Goal: Communication & Community: Answer question/provide support

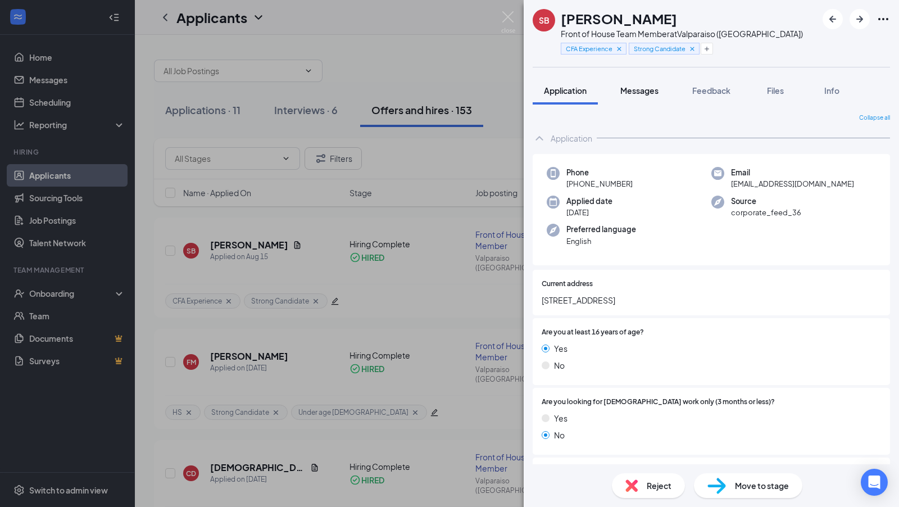
click at [646, 86] on span "Messages" at bounding box center [639, 90] width 38 height 10
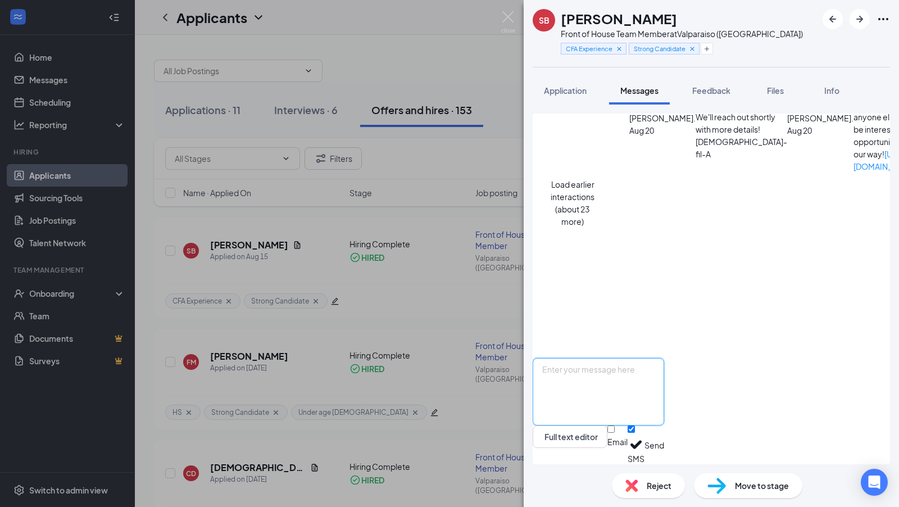
click at [615, 389] on textarea at bounding box center [597, 391] width 131 height 67
paste textarea "User Name: [PERSON_NAME].brown1 *Temporary Password : CitYZCXyjryQ"
type textarea "User Name: [PERSON_NAME].brown1 *Temporary Password : CitYZCXyjryQ"
click at [664, 441] on button "Send" at bounding box center [654, 444] width 20 height 39
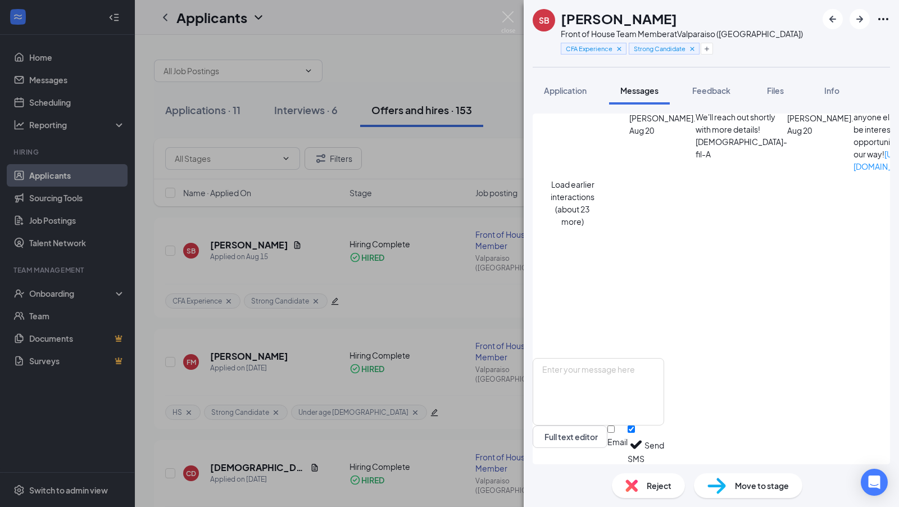
scroll to position [811, 0]
click at [450, 59] on div "SB [PERSON_NAME] Front of House Team Member at [GEOGRAPHIC_DATA] (IN) CFA Exper…" at bounding box center [449, 253] width 899 height 507
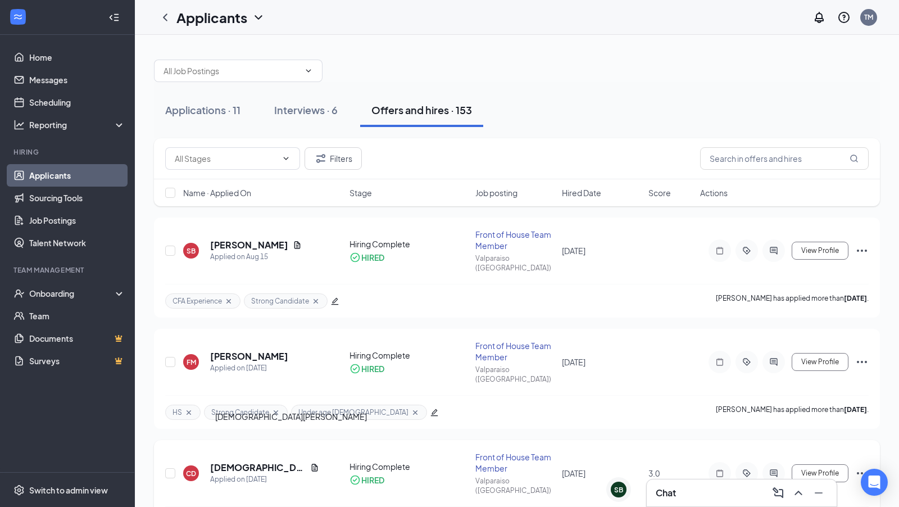
click at [240, 461] on h5 "[DEMOGRAPHIC_DATA][PERSON_NAME]" at bounding box center [257, 467] width 95 height 12
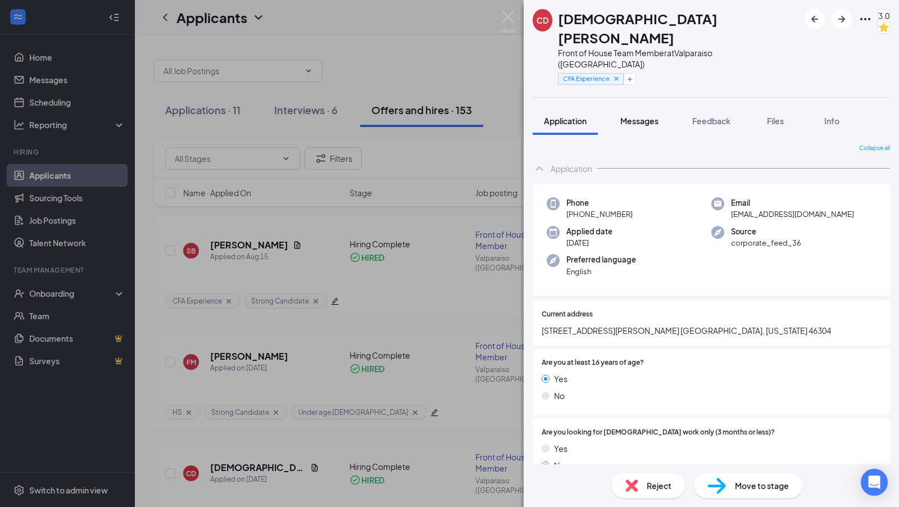
click at [639, 116] on span "Messages" at bounding box center [639, 121] width 38 height 10
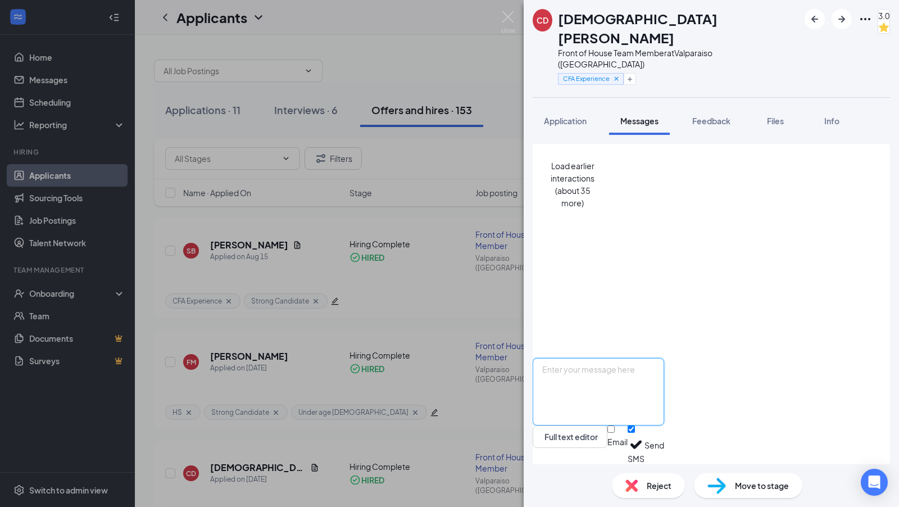
click at [623, 389] on textarea at bounding box center [597, 391] width 131 height 67
paste textarea "[URL][DOMAIN_NAME]"
type textarea "[URL][DOMAIN_NAME]"
click at [664, 444] on button "Send" at bounding box center [654, 444] width 20 height 39
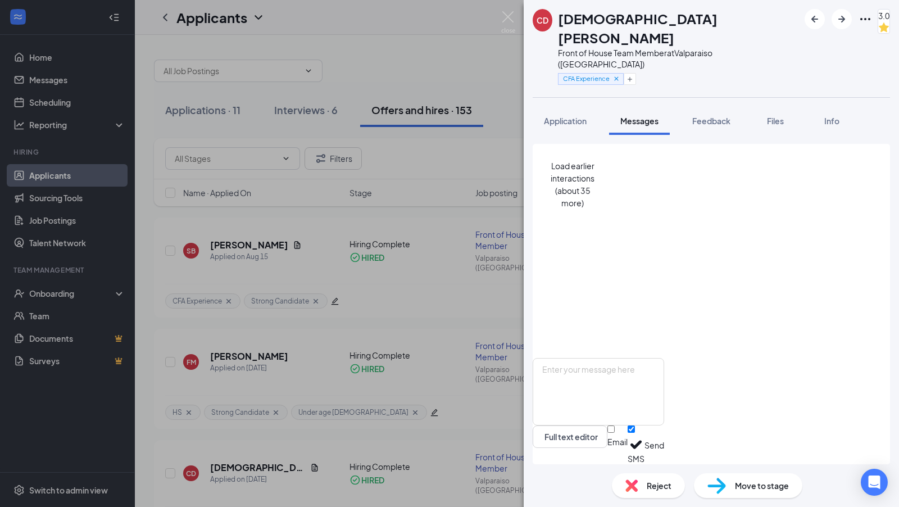
scroll to position [819, 0]
click at [512, 16] on img at bounding box center [508, 22] width 14 height 22
